Goal: Information Seeking & Learning: Learn about a topic

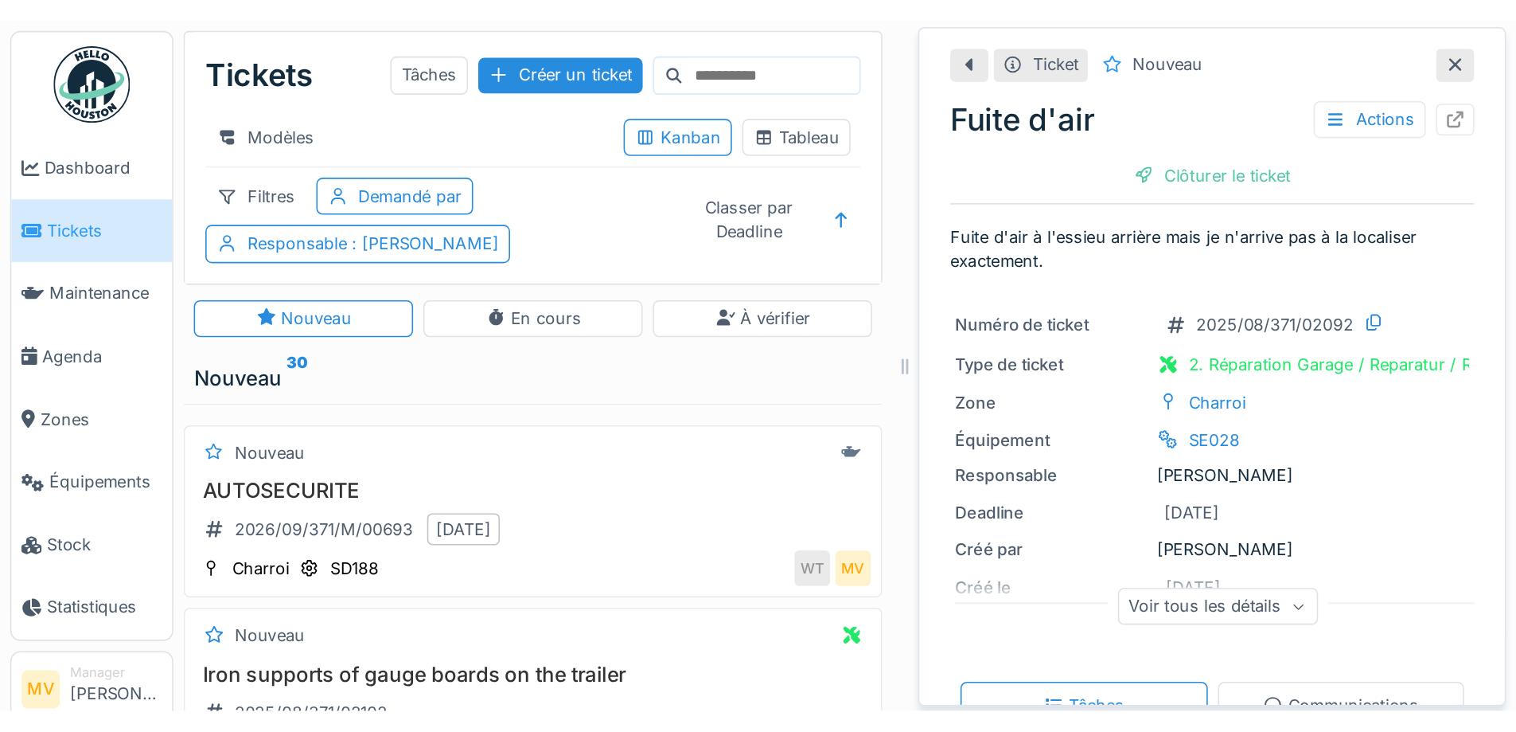
scroll to position [1051, 0]
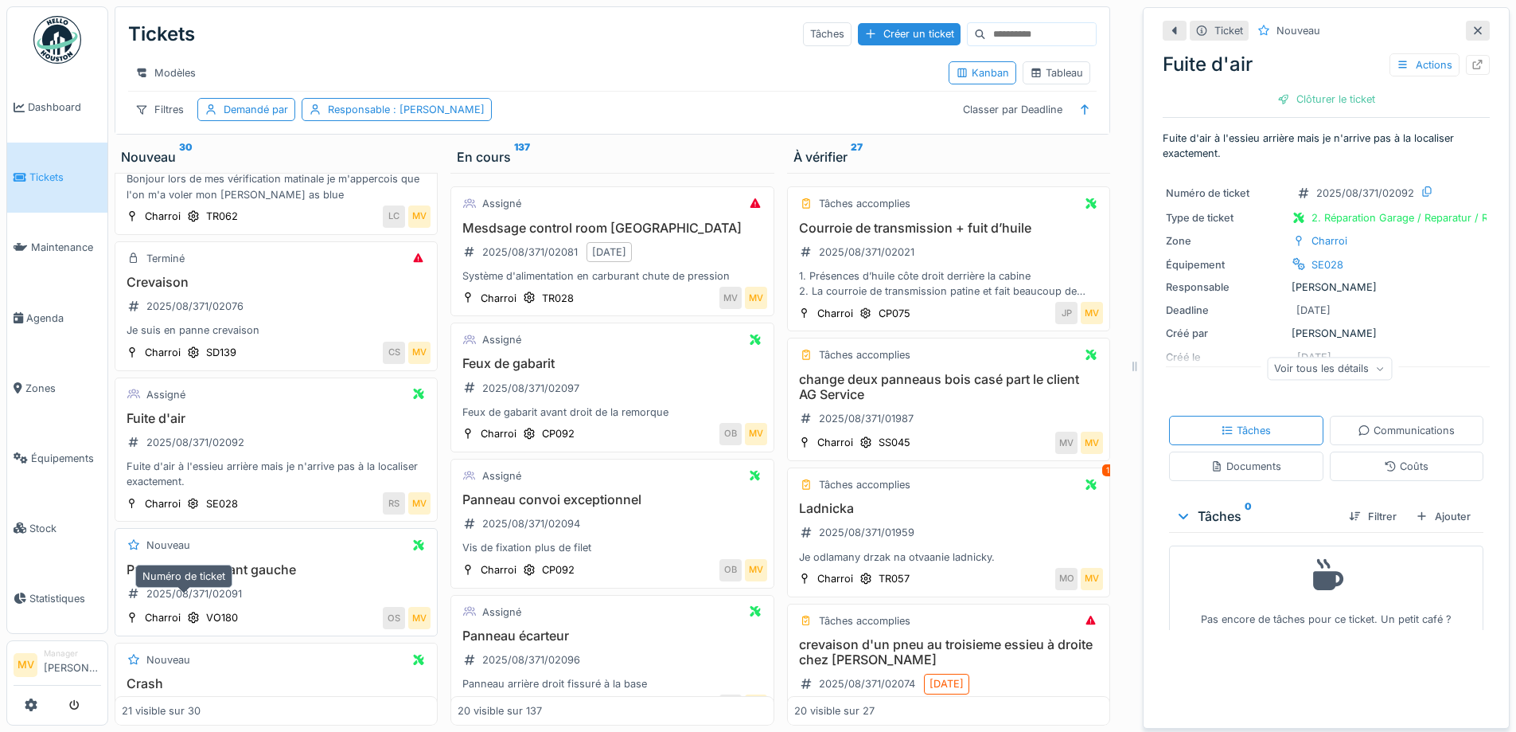
click at [206, 593] on div "2025/08/371/02091" at bounding box center [185, 593] width 126 height 26
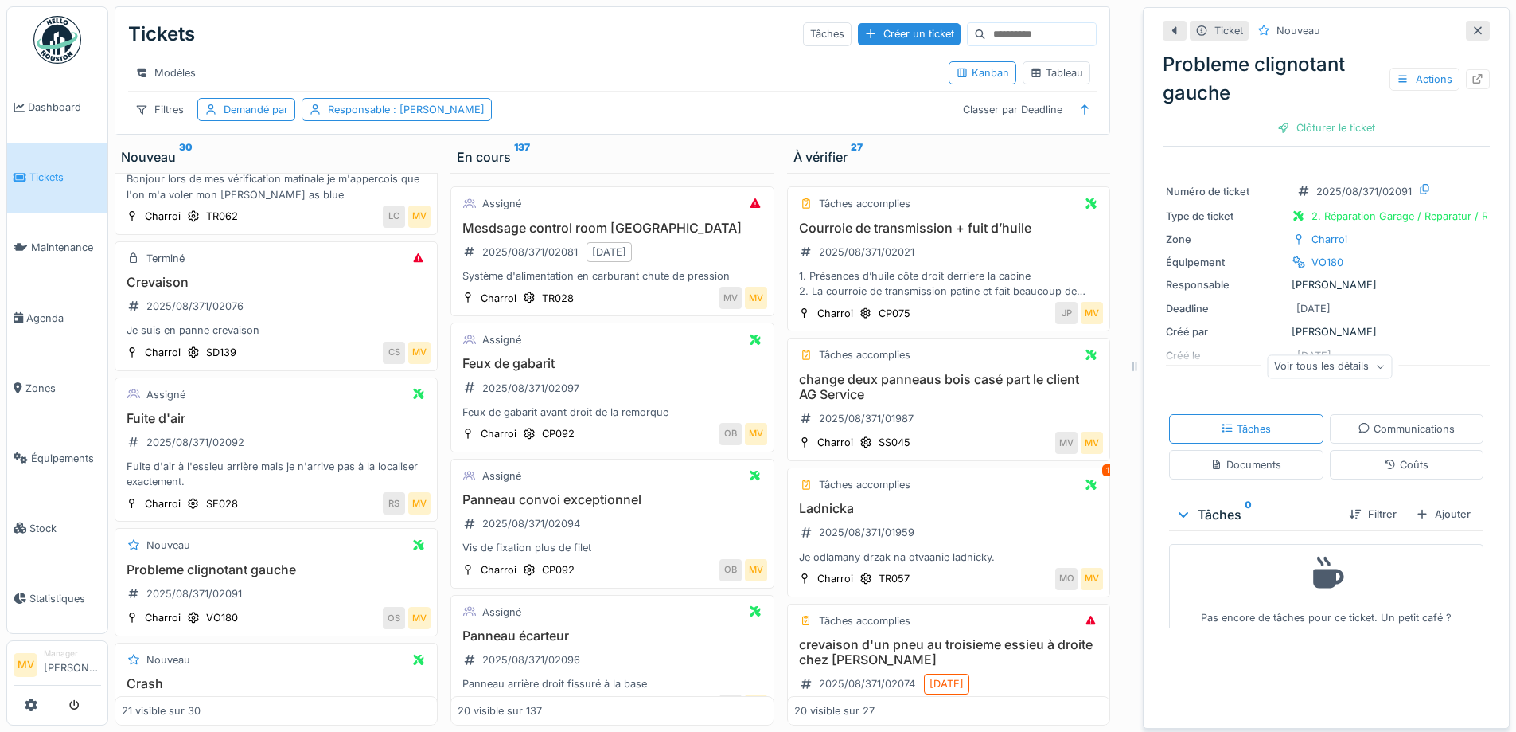
click at [1474, 29] on icon at bounding box center [1478, 31] width 8 height 8
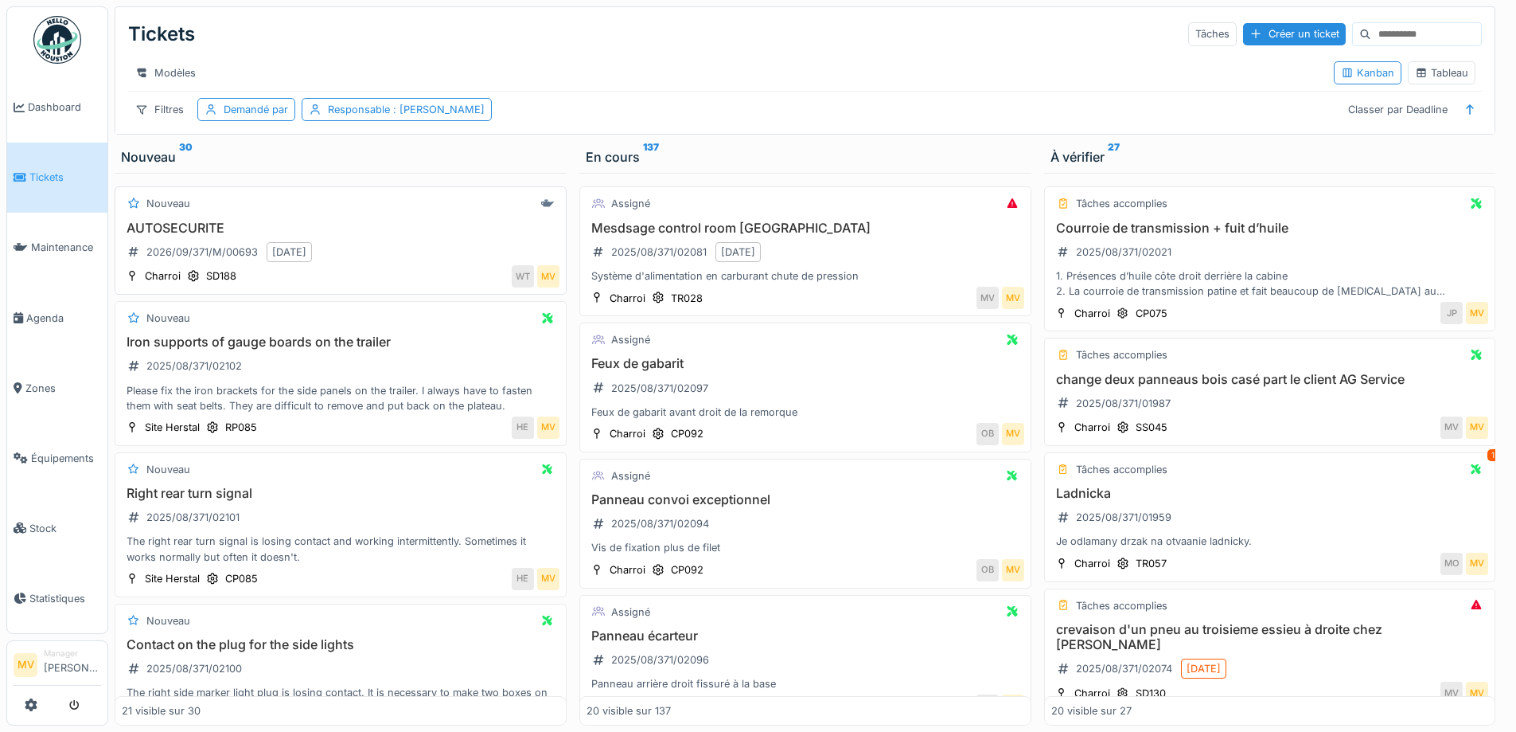
click at [549, 234] on div "Nouveau AUTOSECURITE 2026/09/371/M/00693 07/09/2026 Charroi SD188 WT MV" at bounding box center [341, 240] width 452 height 108
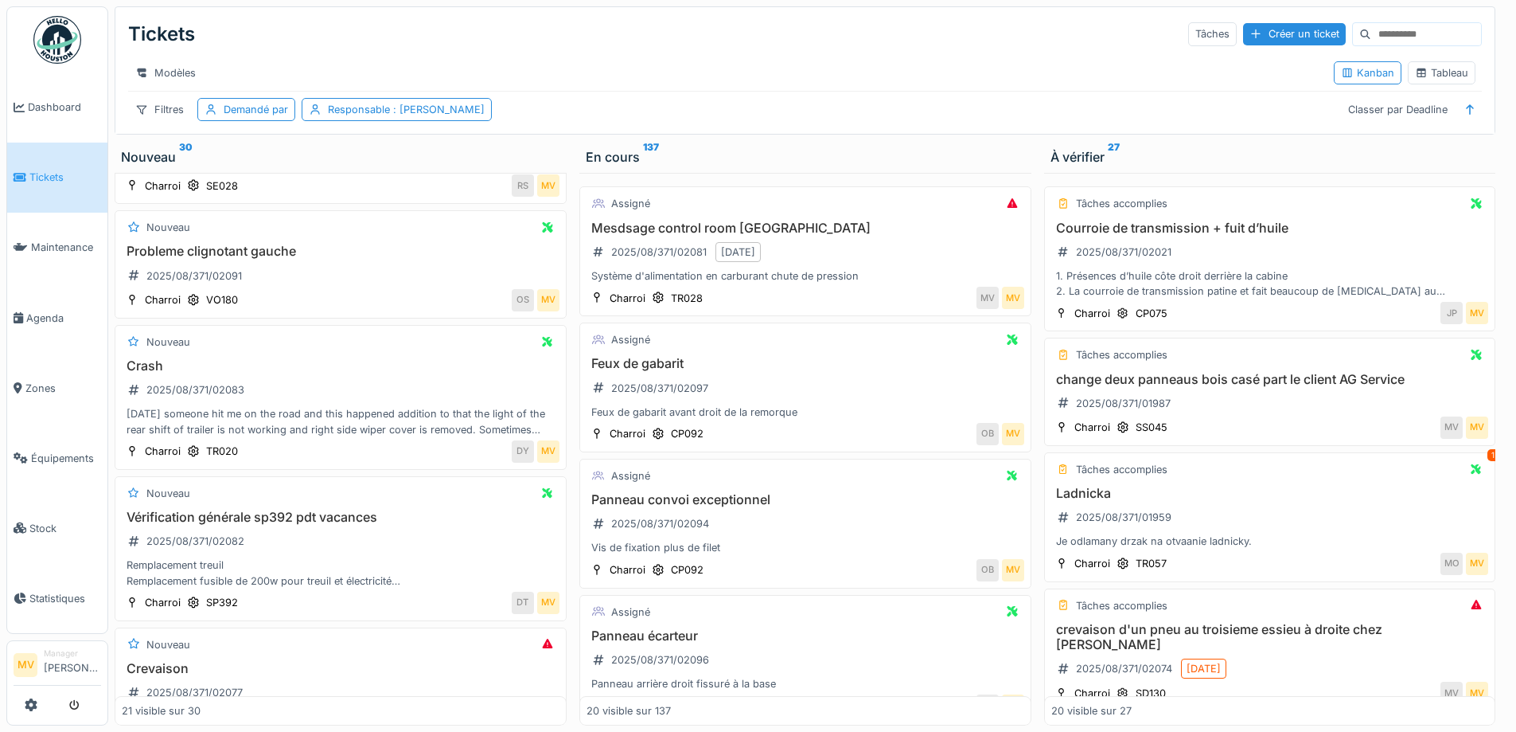
scroll to position [1357, 0]
click at [356, 420] on div "[DATE] someone hit me on the road and this happened addition to that the light …" at bounding box center [341, 417] width 438 height 30
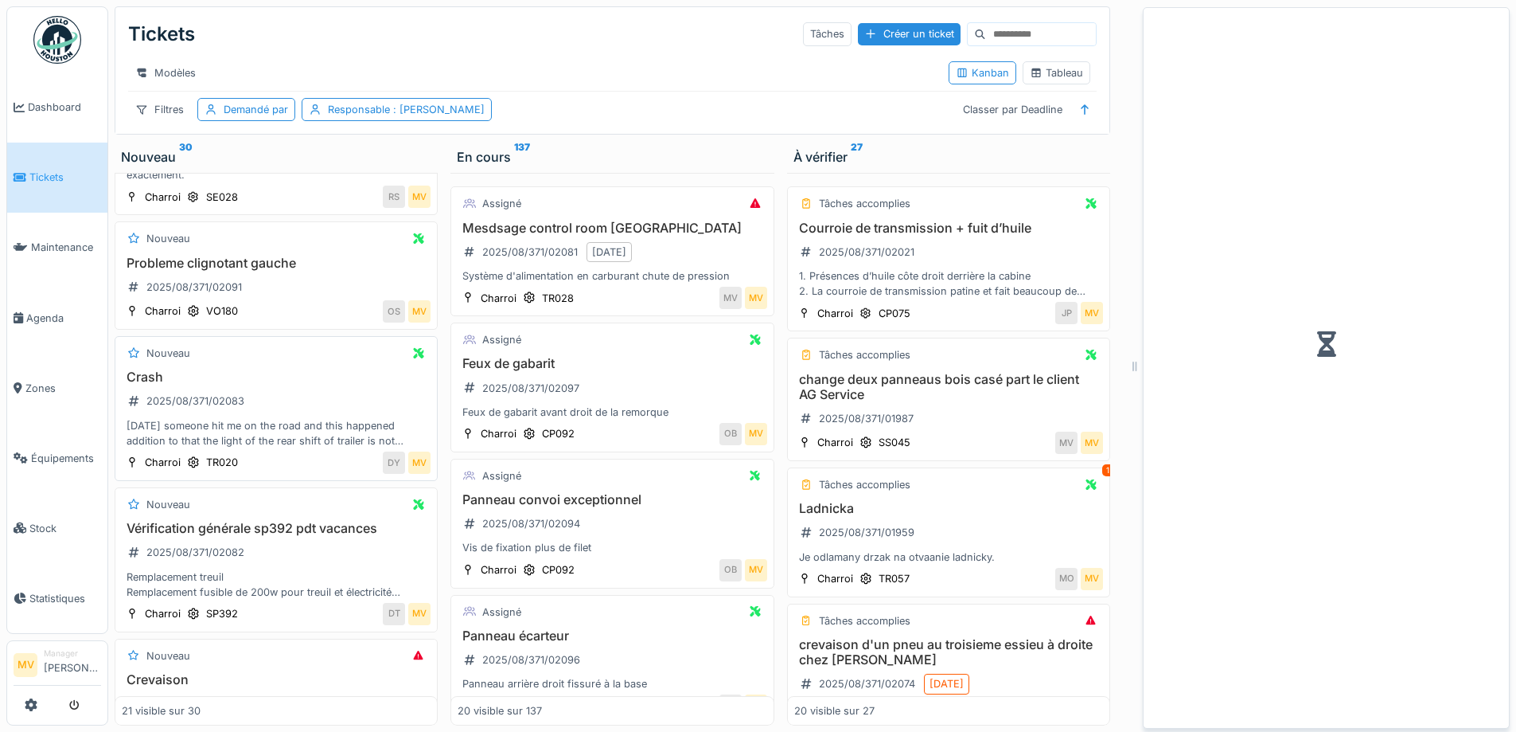
scroll to position [1372, 0]
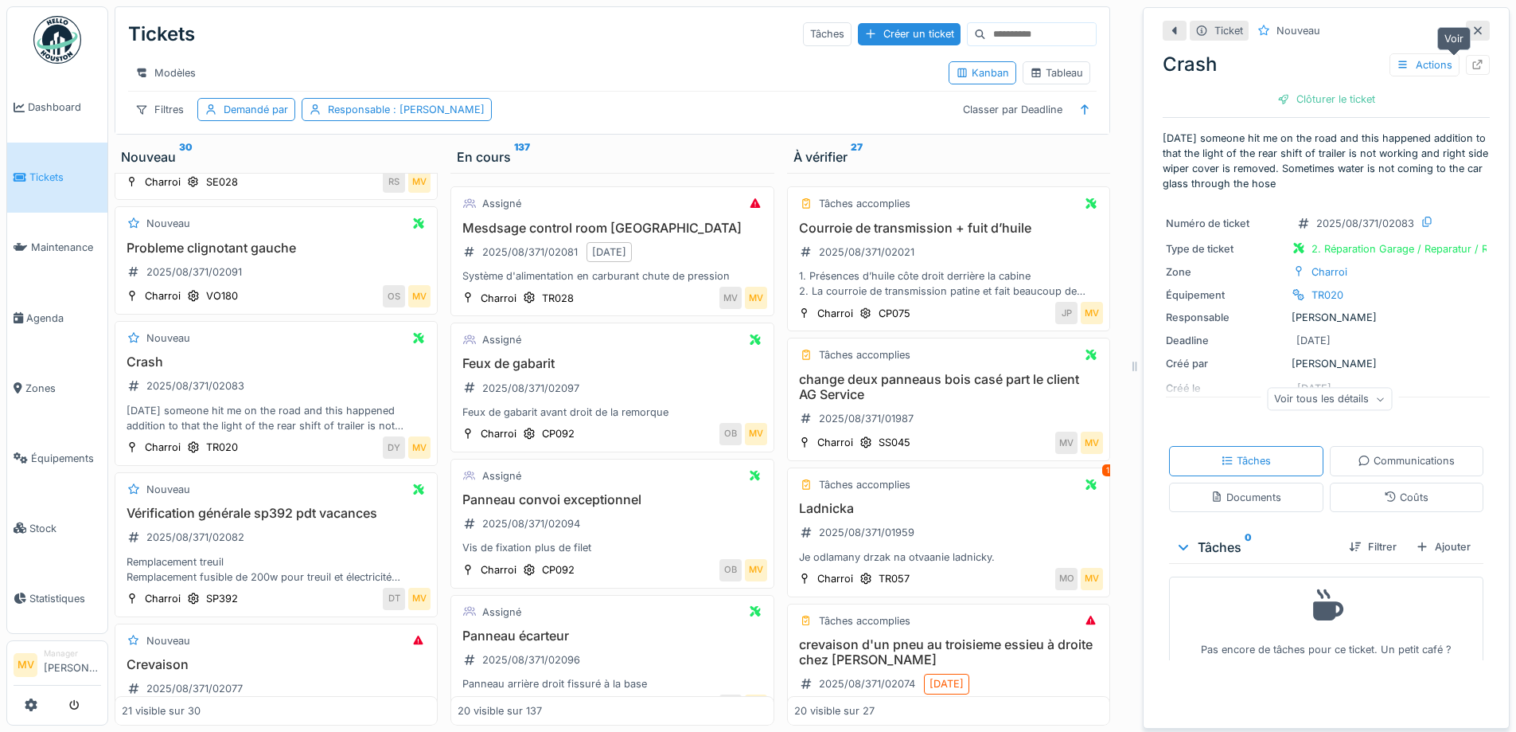
click at [1472, 66] on icon at bounding box center [1478, 65] width 13 height 10
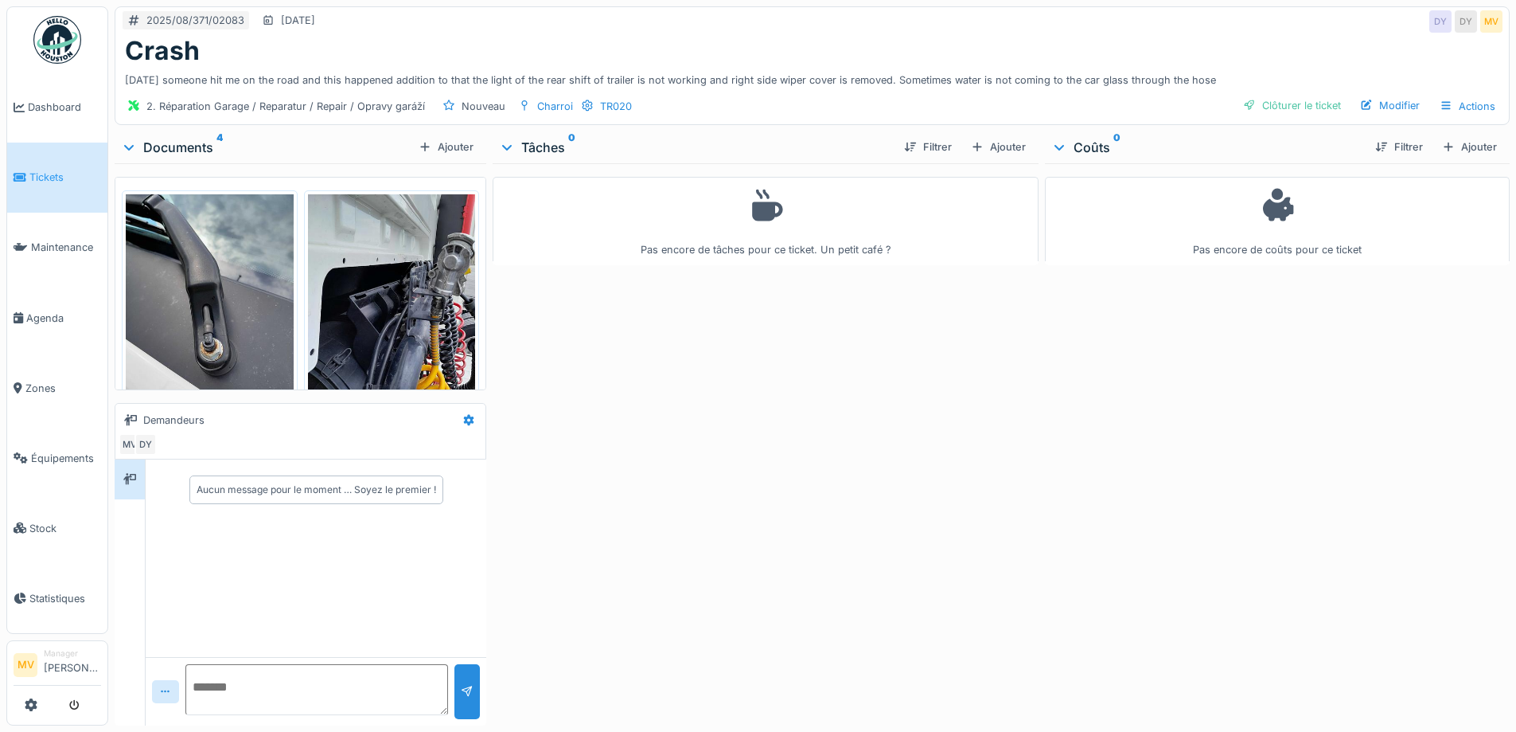
click at [431, 338] on img at bounding box center [392, 306] width 168 height 224
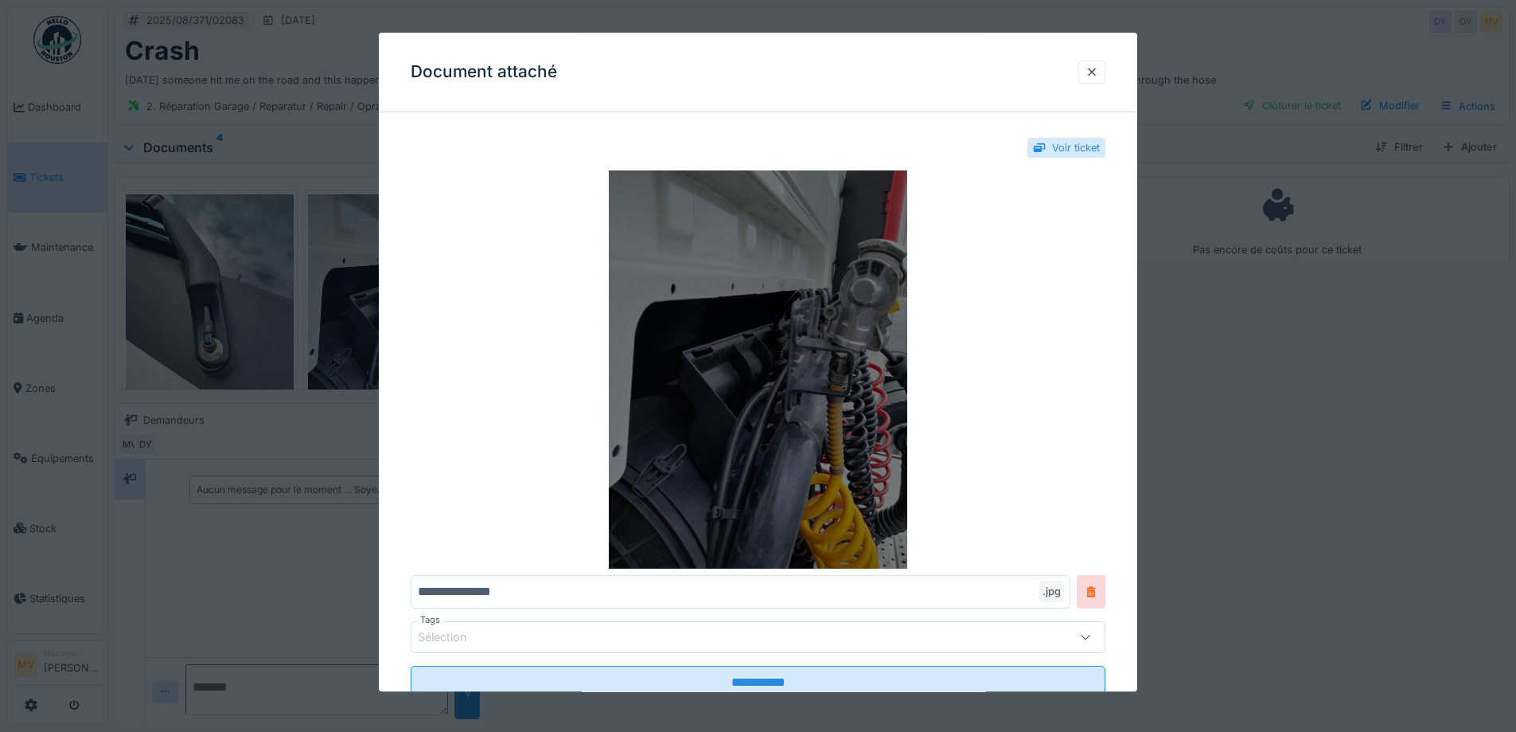
click at [886, 377] on img at bounding box center [758, 370] width 695 height 398
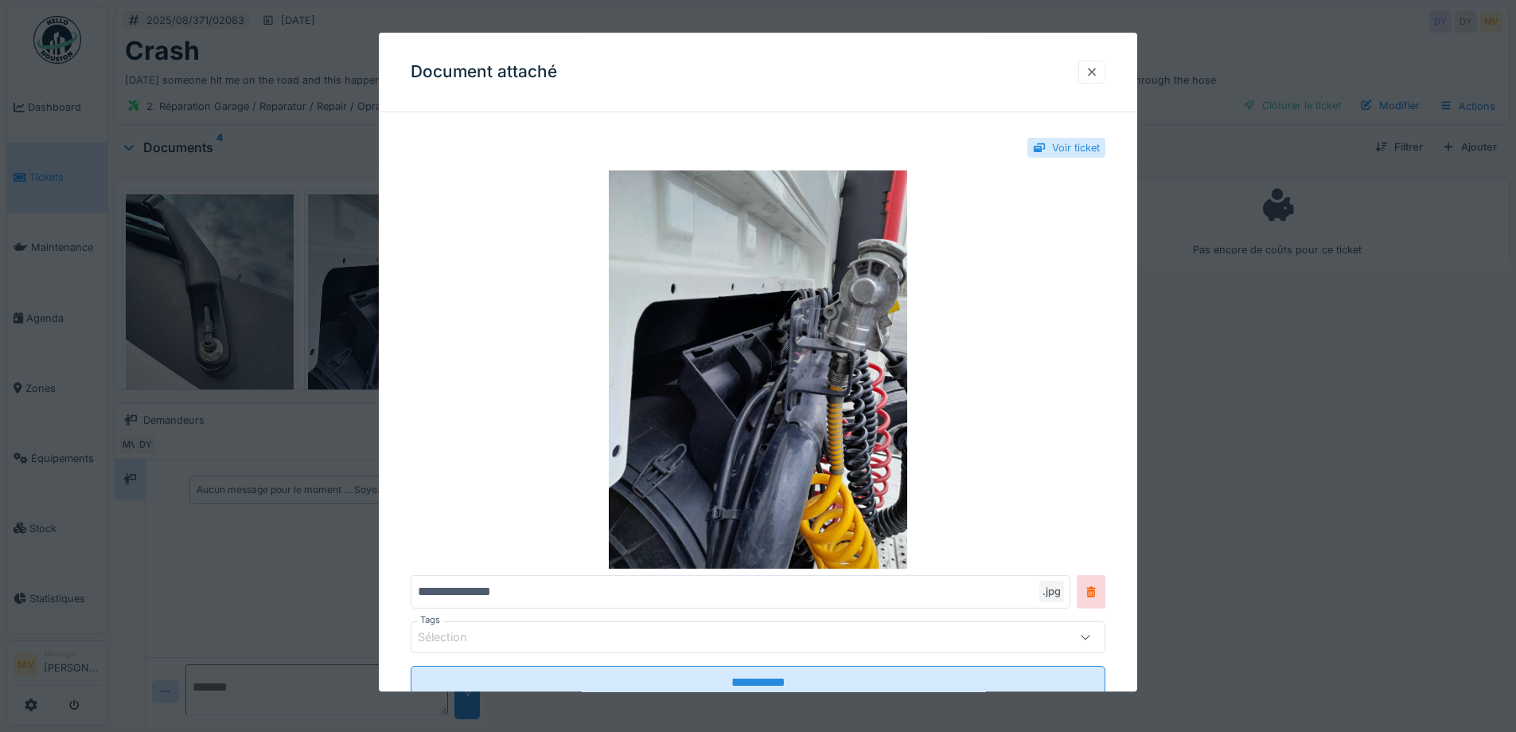
click at [1092, 76] on div at bounding box center [1092, 71] width 13 height 15
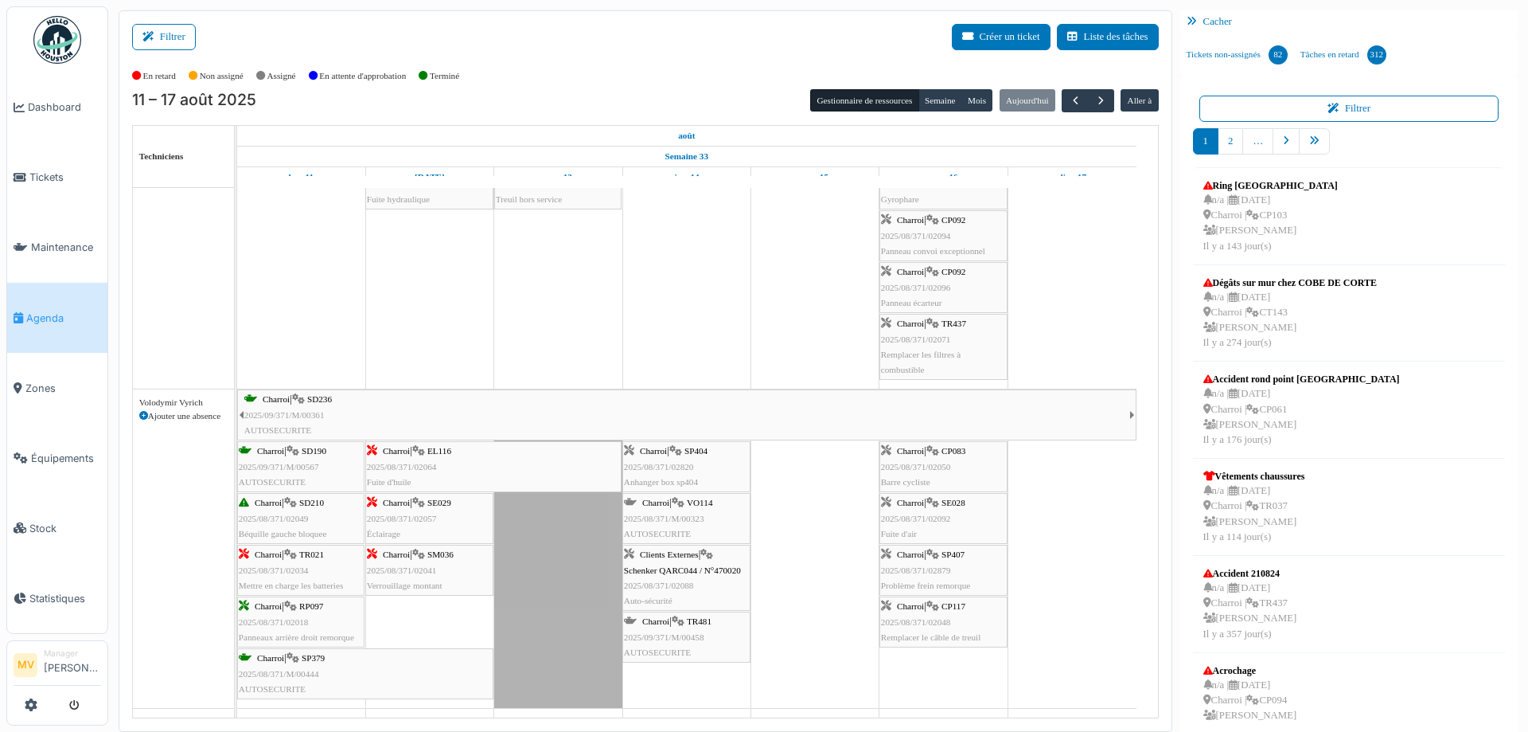
scroll to position [987, 0]
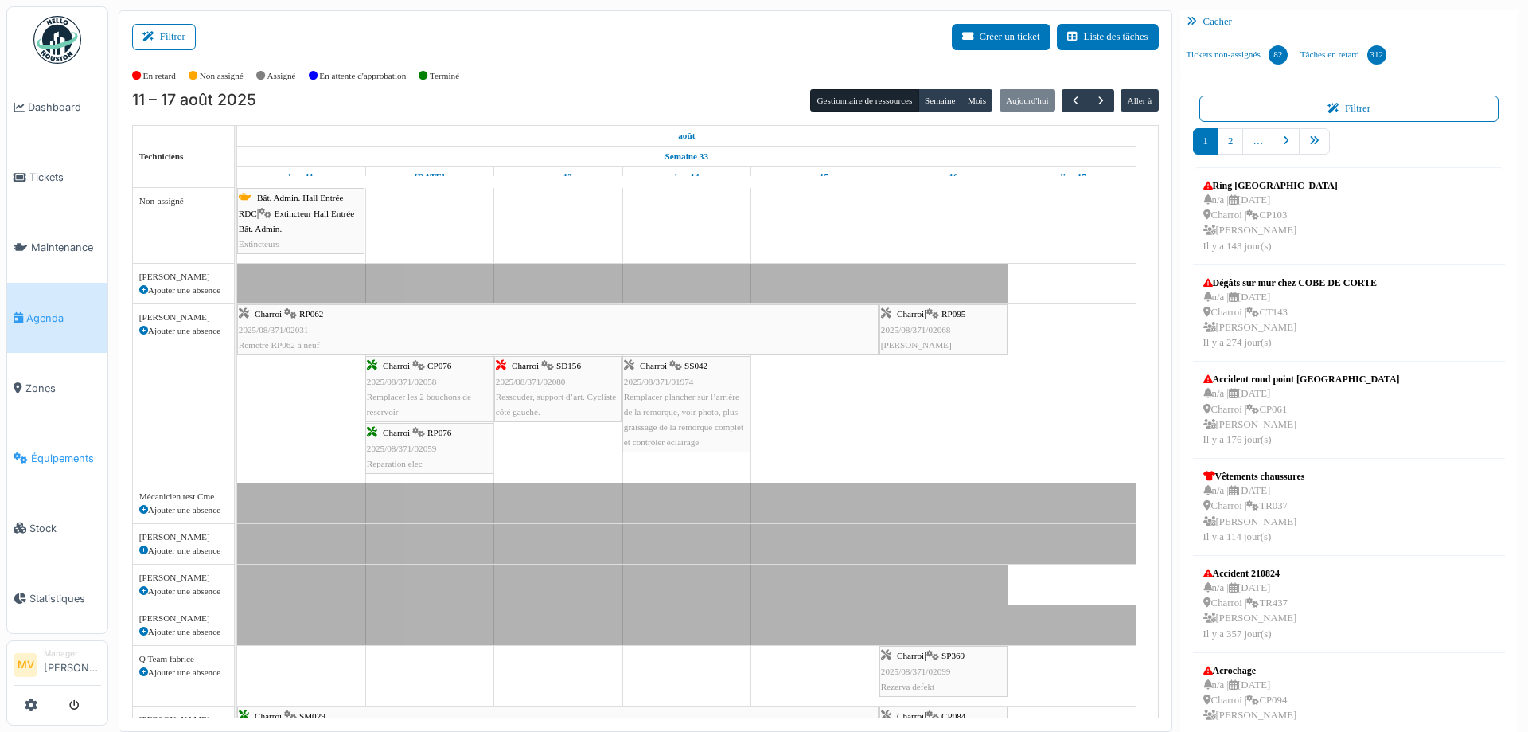
click at [60, 447] on link "Équipements" at bounding box center [57, 458] width 100 height 70
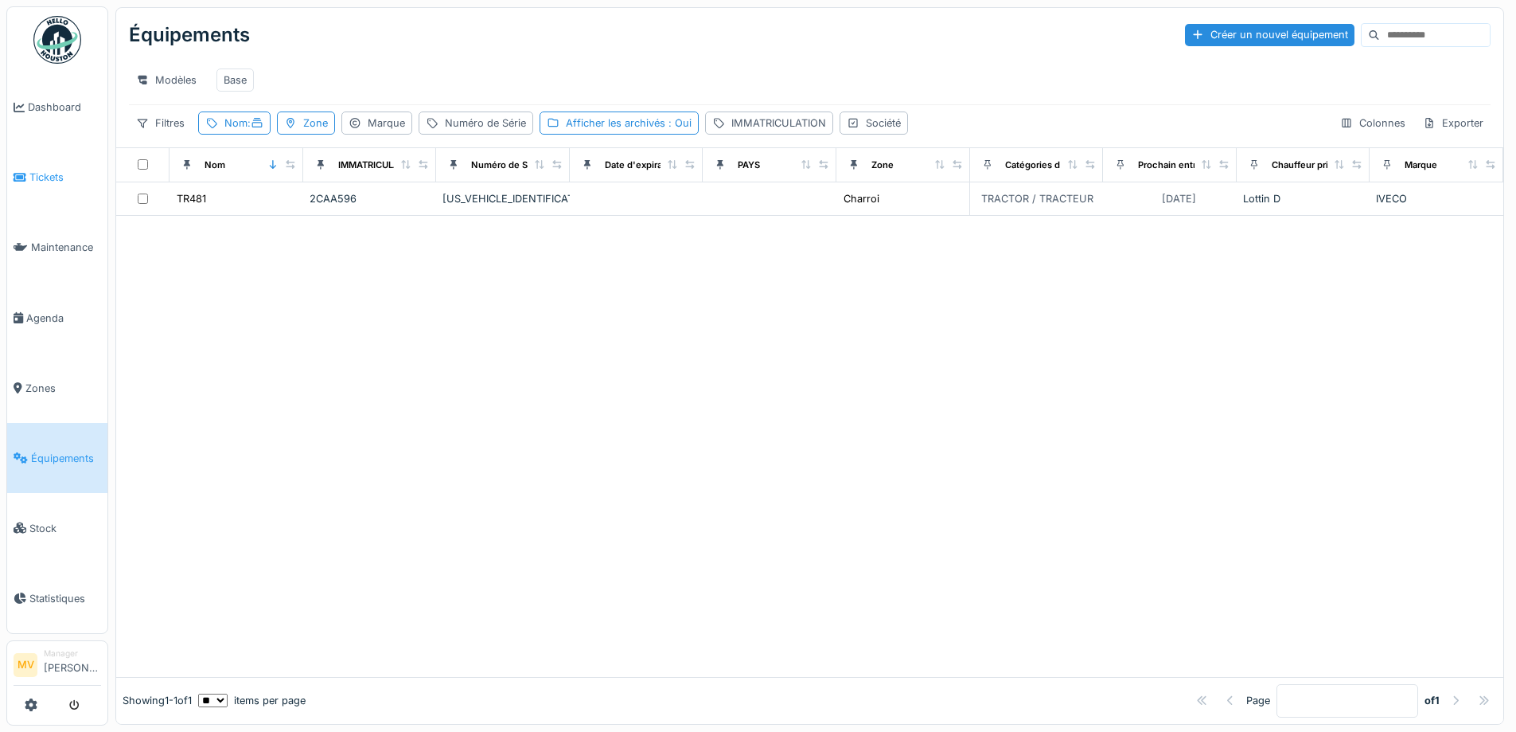
click at [67, 170] on span "Tickets" at bounding box center [65, 177] width 72 height 15
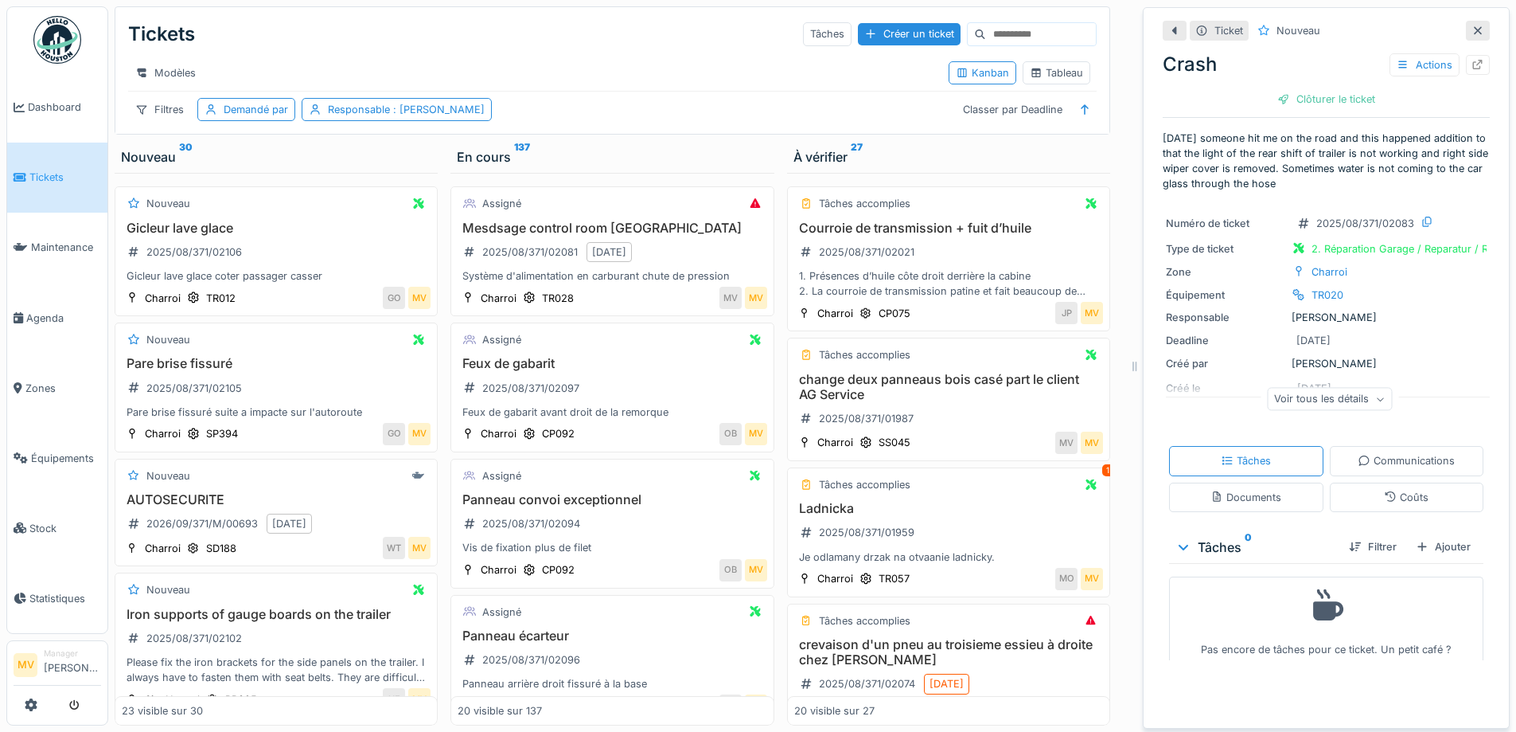
scroll to position [1645, 0]
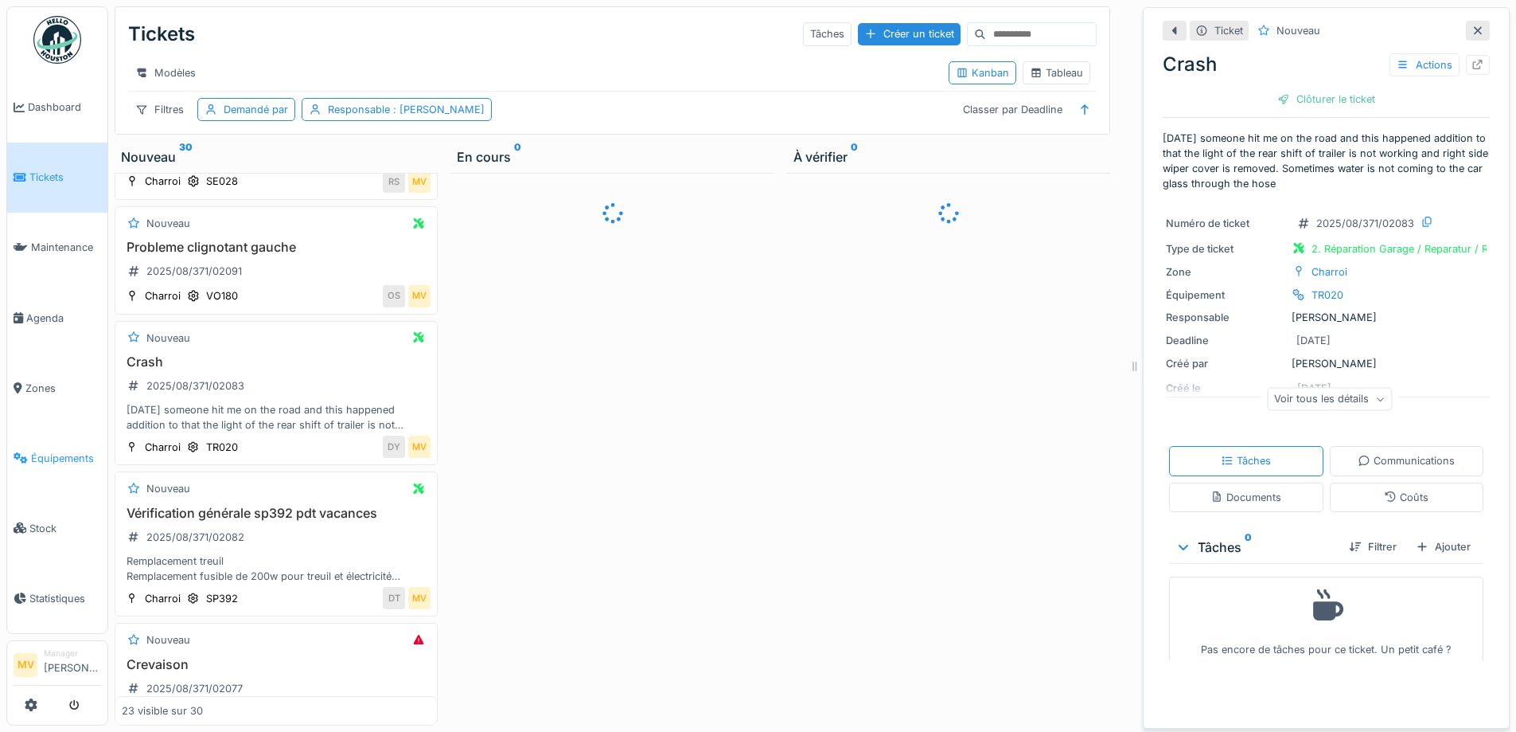
click at [69, 462] on span "Équipements" at bounding box center [66, 458] width 70 height 15
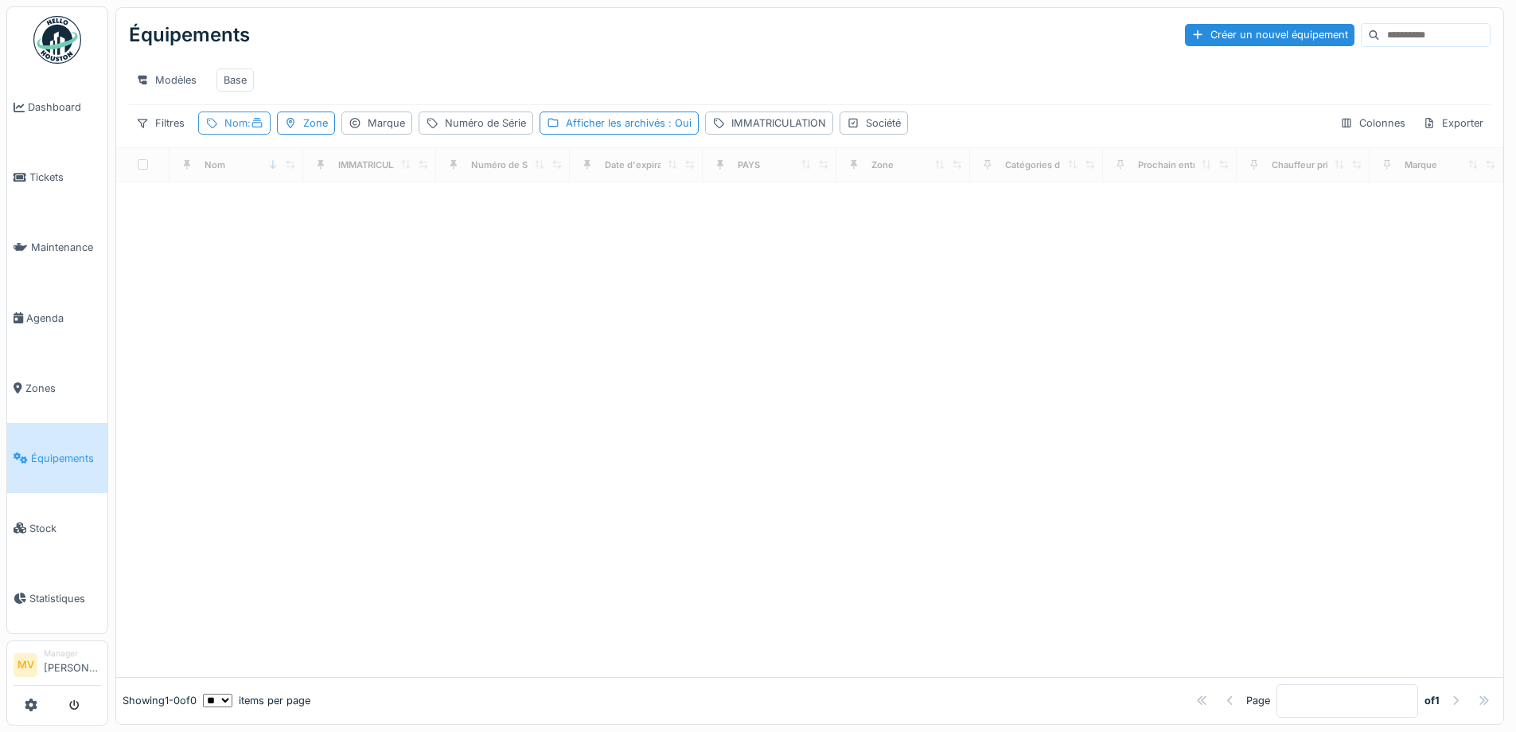
click at [226, 131] on div "Nom :" at bounding box center [243, 122] width 39 height 15
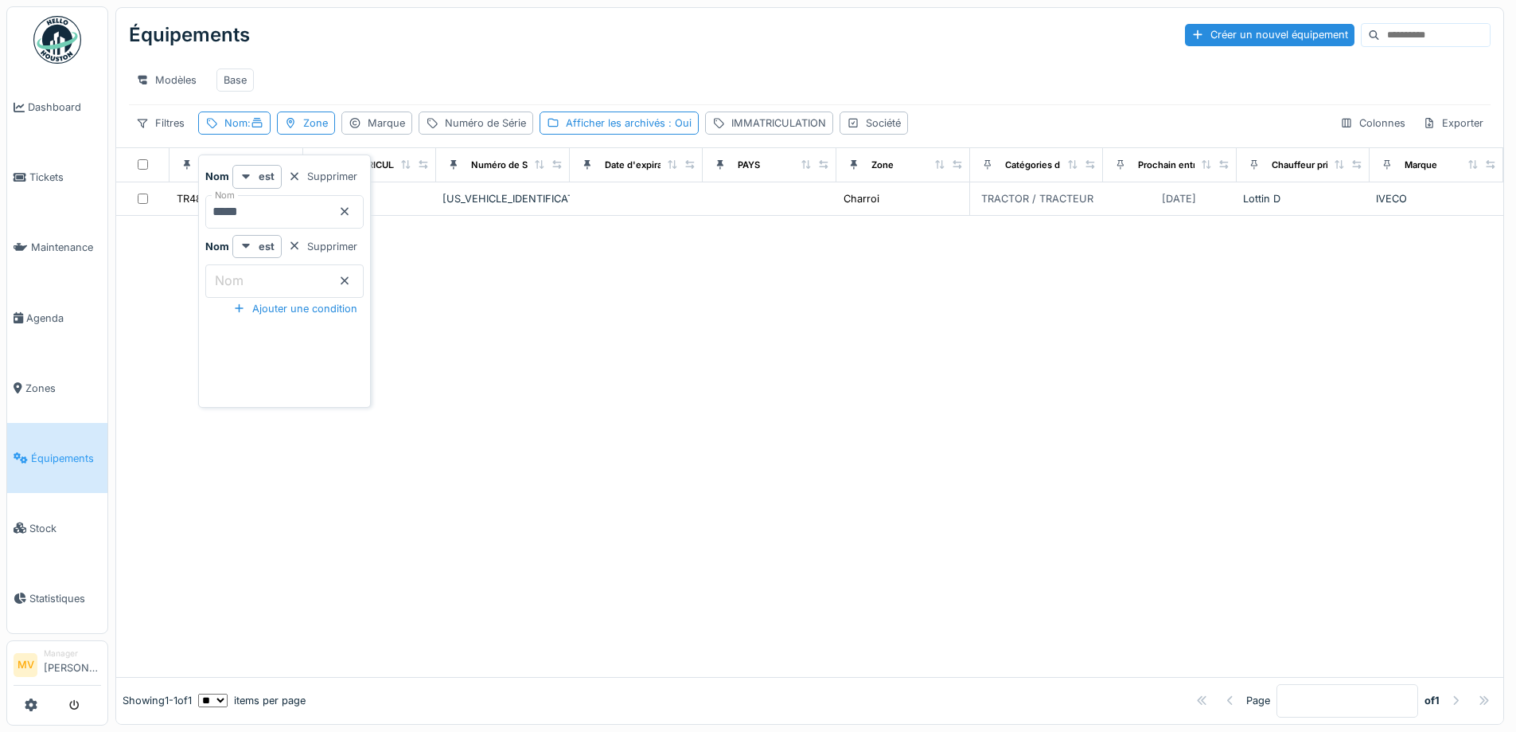
click at [317, 205] on input "*****" at bounding box center [284, 211] width 158 height 33
type input "*"
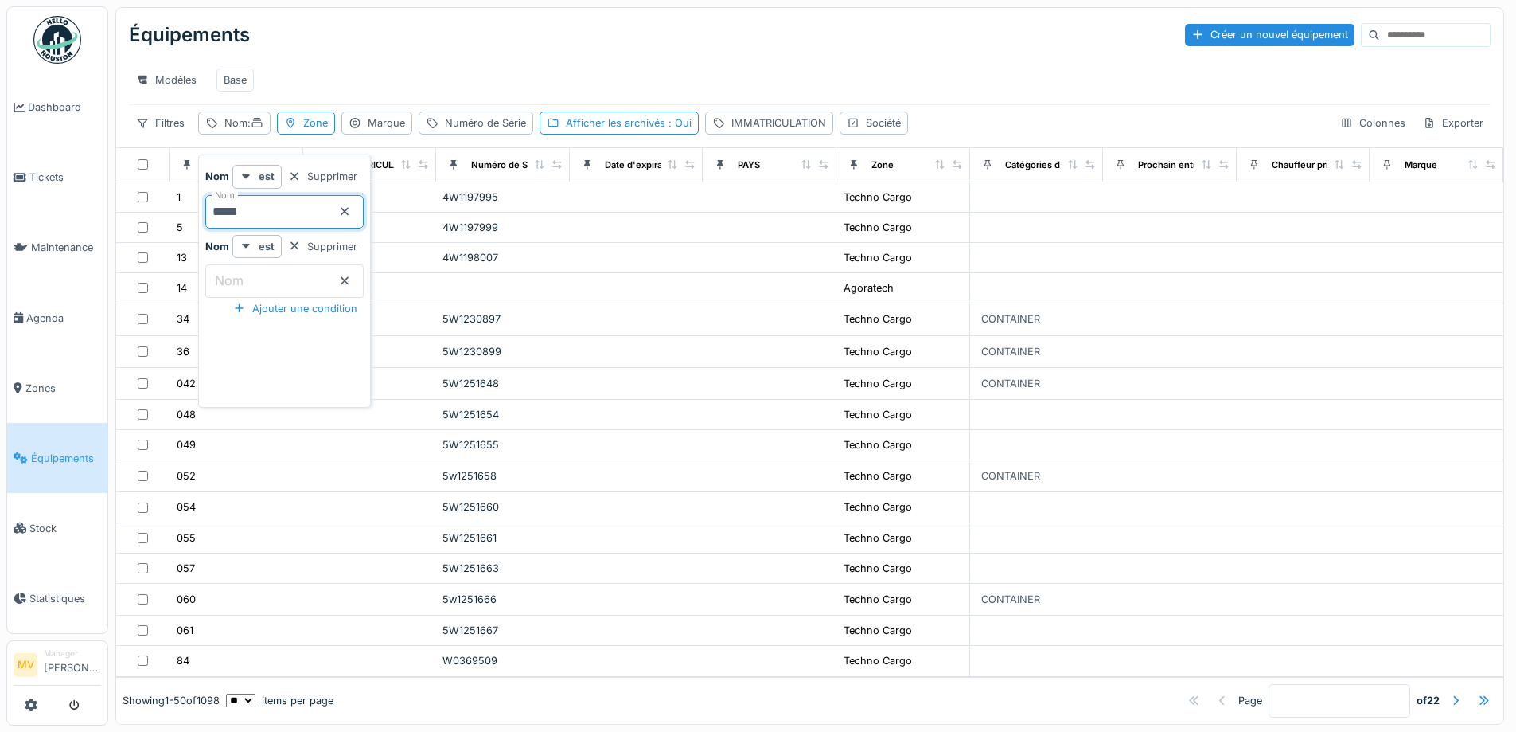
type input "*****"
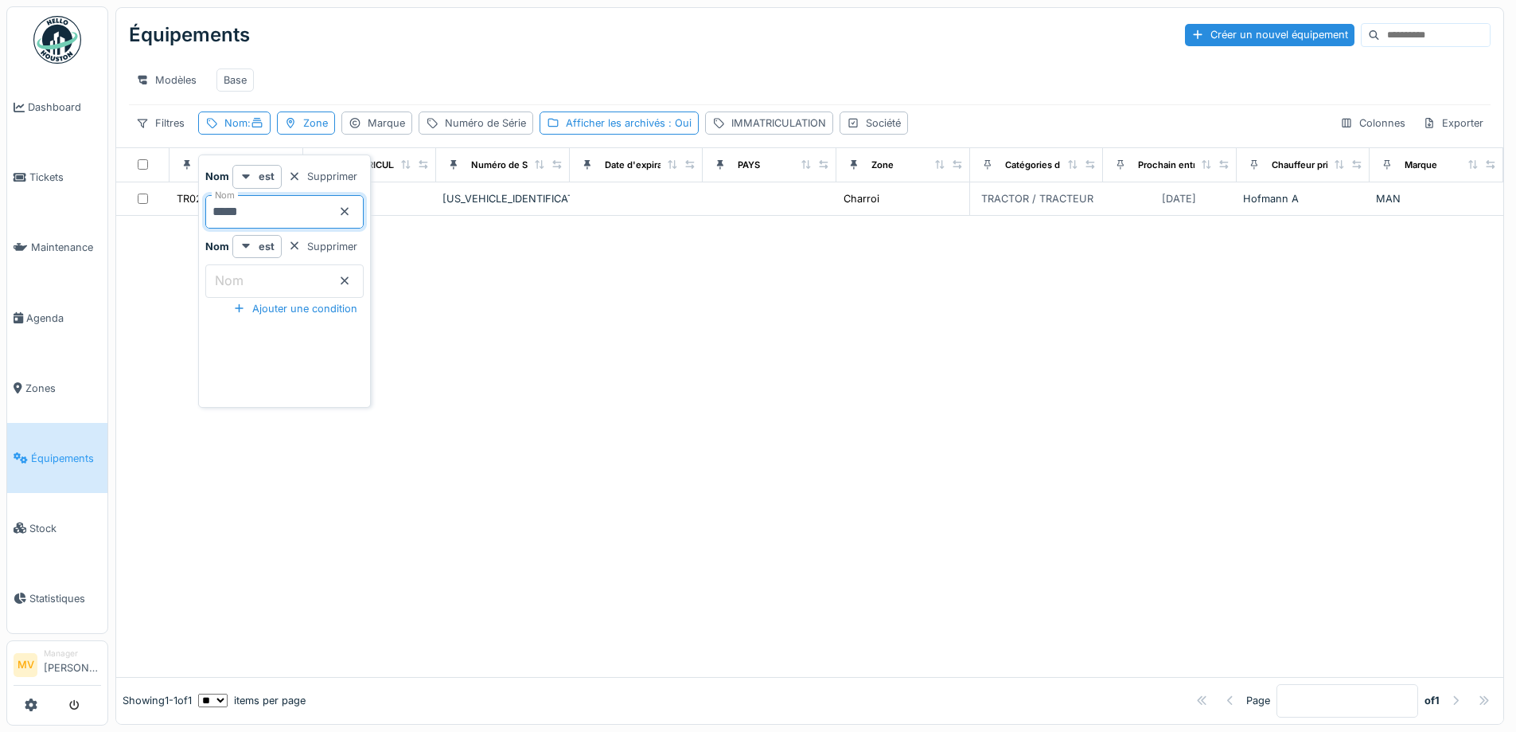
click at [619, 316] on div at bounding box center [809, 446] width 1387 height 461
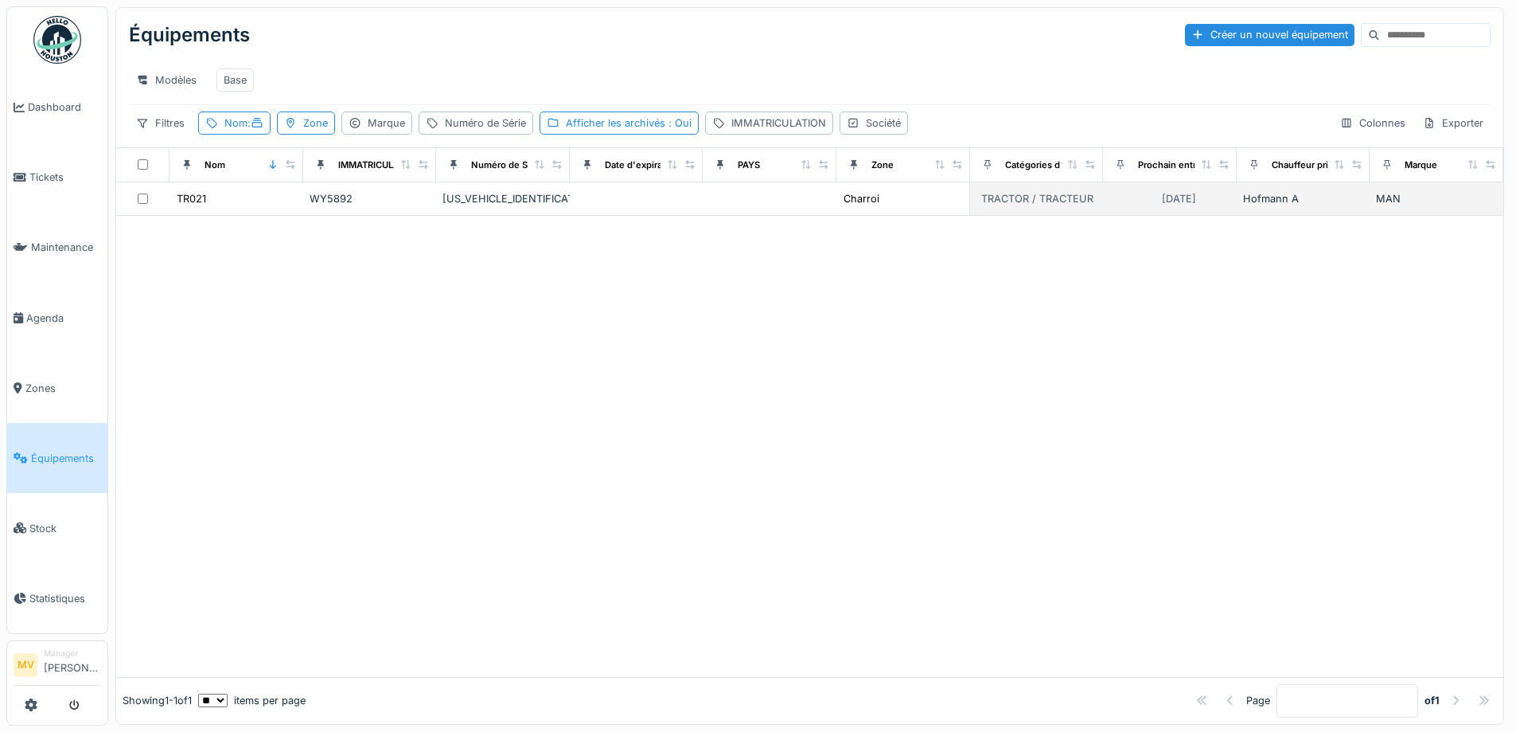
click at [482, 206] on div "[US_VEHICLE_IDENTIFICATION_NUMBER]" at bounding box center [503, 198] width 121 height 15
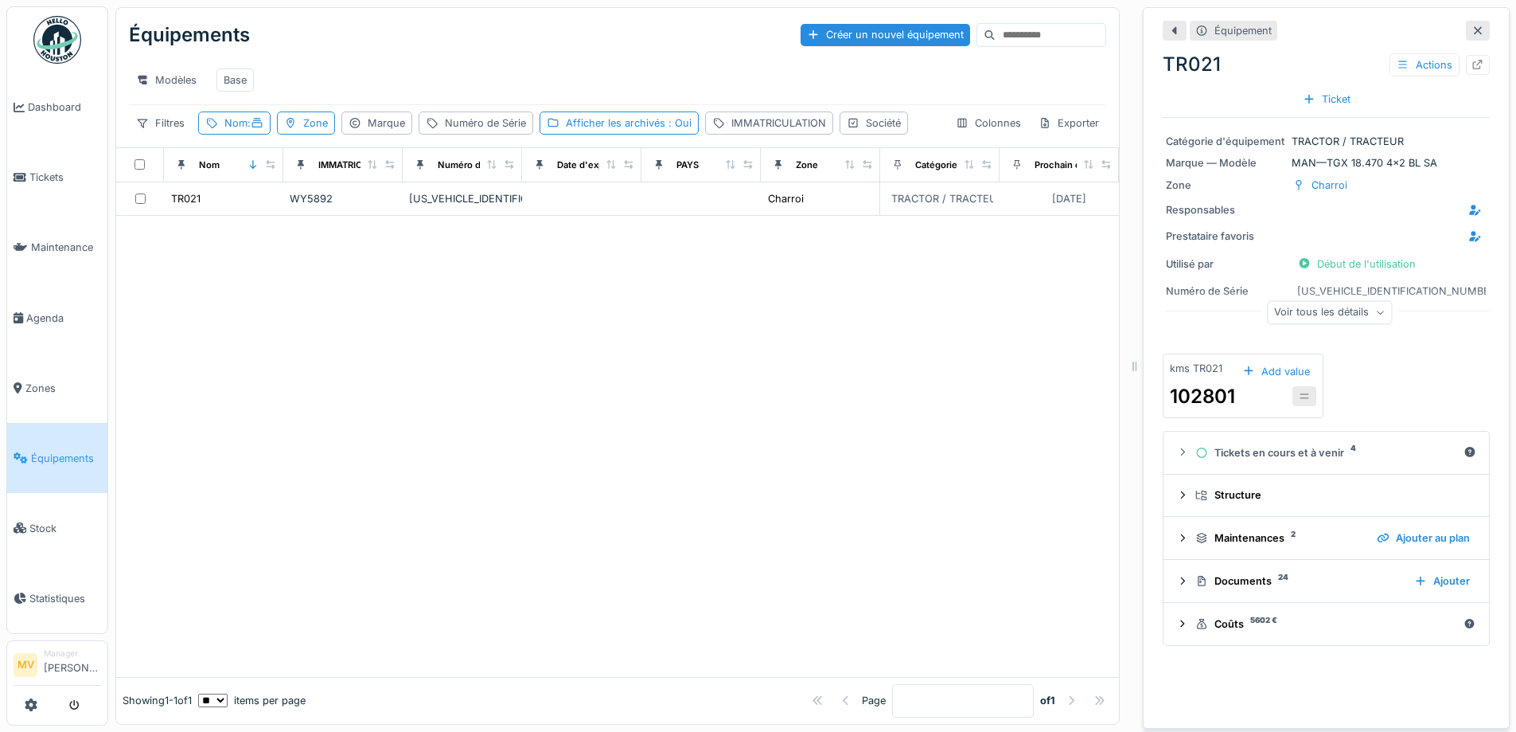
click at [1300, 315] on div "Voir tous les détails" at bounding box center [1329, 312] width 125 height 23
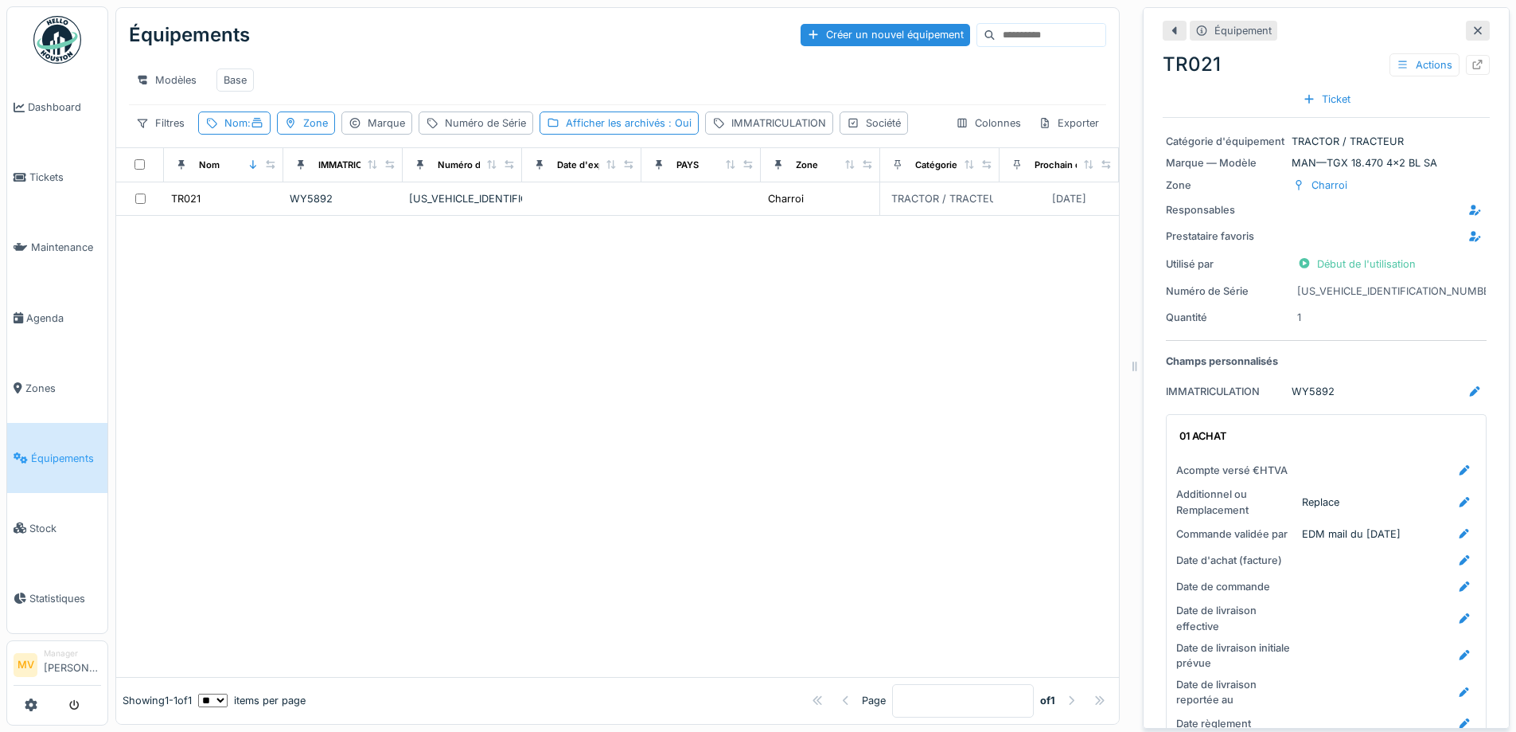
click at [259, 369] on div at bounding box center [617, 446] width 1003 height 461
click at [1474, 29] on icon at bounding box center [1478, 31] width 8 height 8
